Goal: Obtain resource: Obtain resource

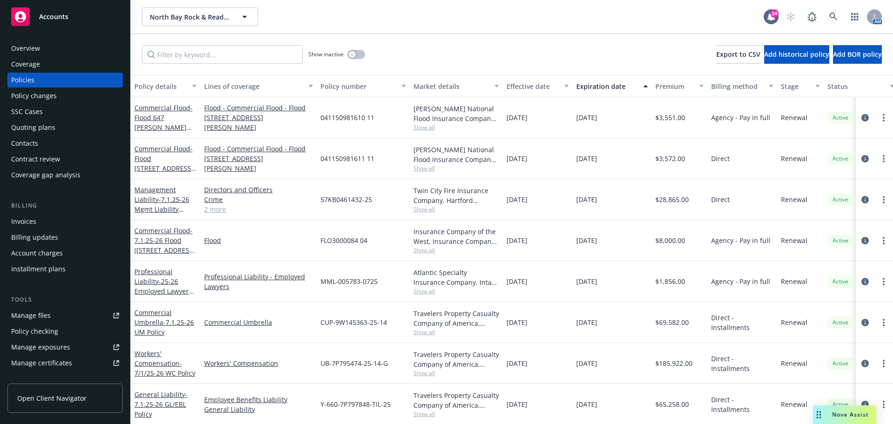
click at [47, 14] on span "Accounts" at bounding box center [53, 16] width 29 height 7
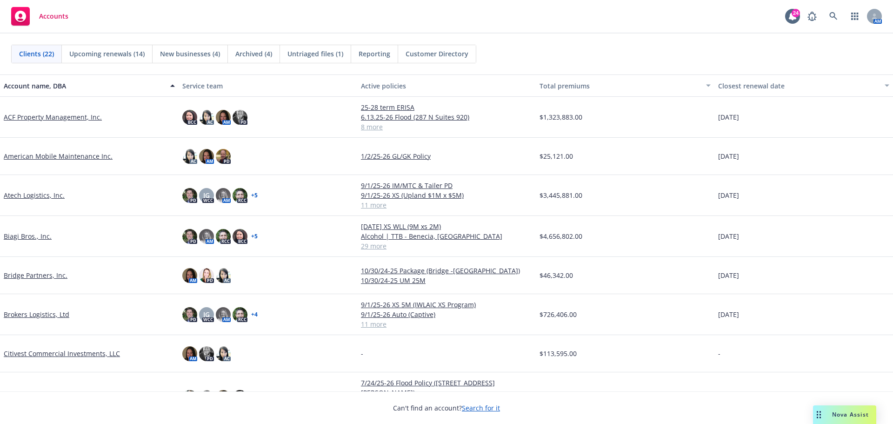
click at [43, 119] on link "ACF Property Management, Inc." at bounding box center [53, 117] width 98 height 10
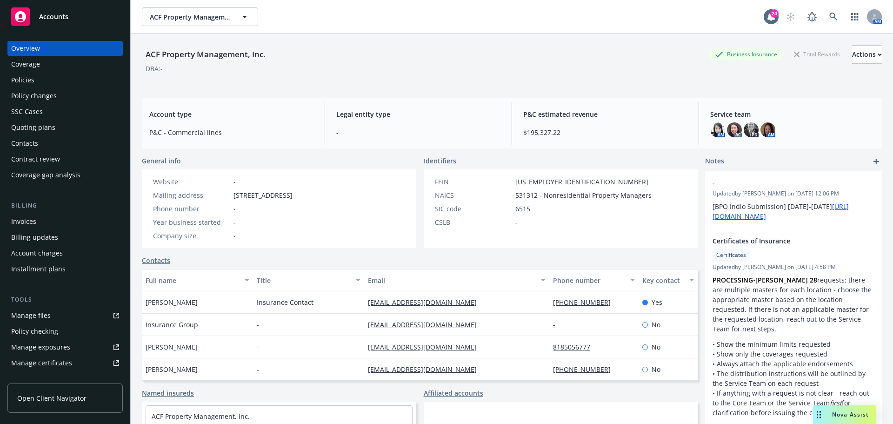
click at [44, 129] on div "Quoting plans" at bounding box center [33, 127] width 44 height 15
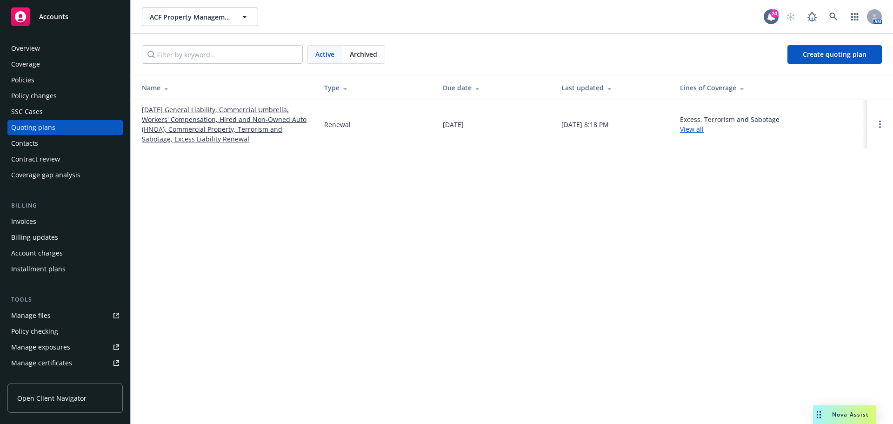
click at [247, 115] on link "10/01/25 General Liability, Commercial Umbrella, Workers' Compensation, Hired a…" at bounding box center [225, 124] width 167 height 39
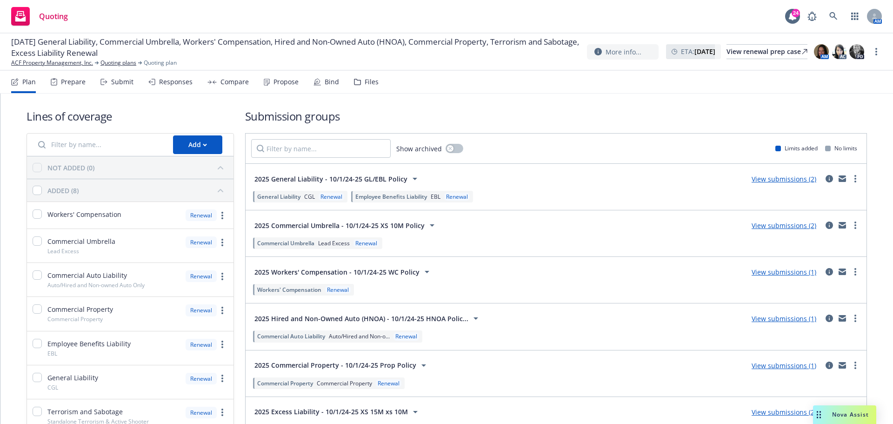
click at [364, 87] on div "Files" at bounding box center [366, 82] width 25 height 22
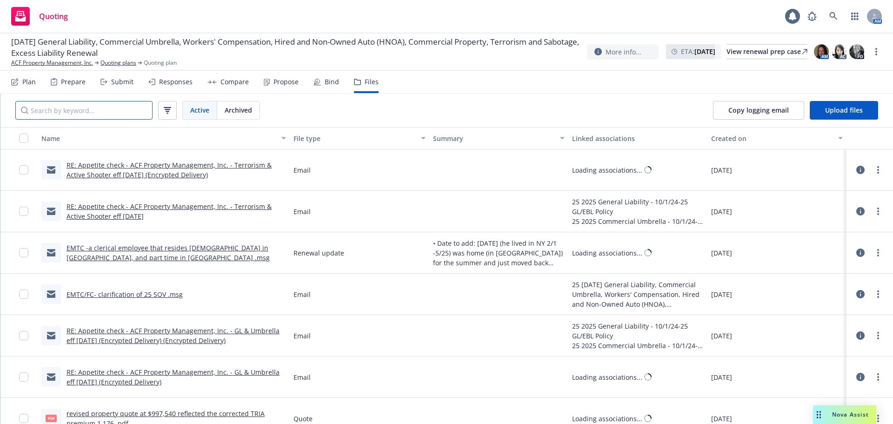
click at [102, 110] on input "Search by keyword..." at bounding box center [83, 110] width 137 height 19
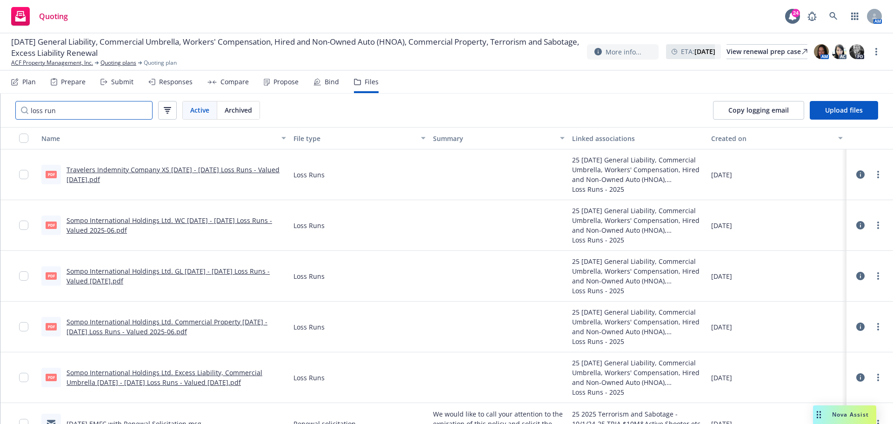
type input "loss run"
click at [242, 220] on link "Sompo International Holdings Ltd. WC 2020 - 2025 Loss Runs - Valued 2025-06.pdf" at bounding box center [168, 225] width 205 height 19
click at [240, 269] on link "Sompo International Holdings Ltd. GL 2017 - 2025 Loss Runs - Valued 2025-07-04.…" at bounding box center [167, 275] width 203 height 19
click at [175, 272] on link "Sompo International Holdings Ltd. GL 2017 - 2025 Loss Runs - Valued 2025-07-04.…" at bounding box center [167, 275] width 203 height 19
click at [198, 323] on link "Sompo International Holdings Ltd. Commercial Property 2020 - 2025 Loss Runs - V…" at bounding box center [166, 326] width 201 height 19
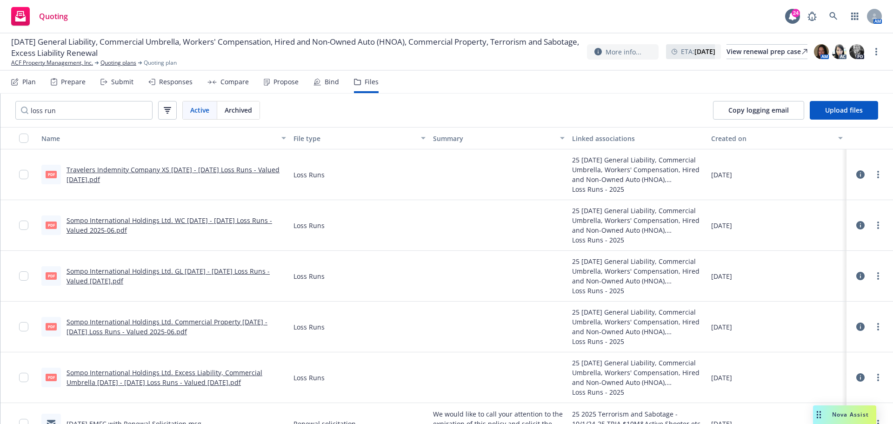
click at [166, 375] on link "Sompo International Holdings Ltd. Excess Liability, Commercial Umbrella 2017 - …" at bounding box center [164, 377] width 196 height 19
